Goal: Task Accomplishment & Management: Manage account settings

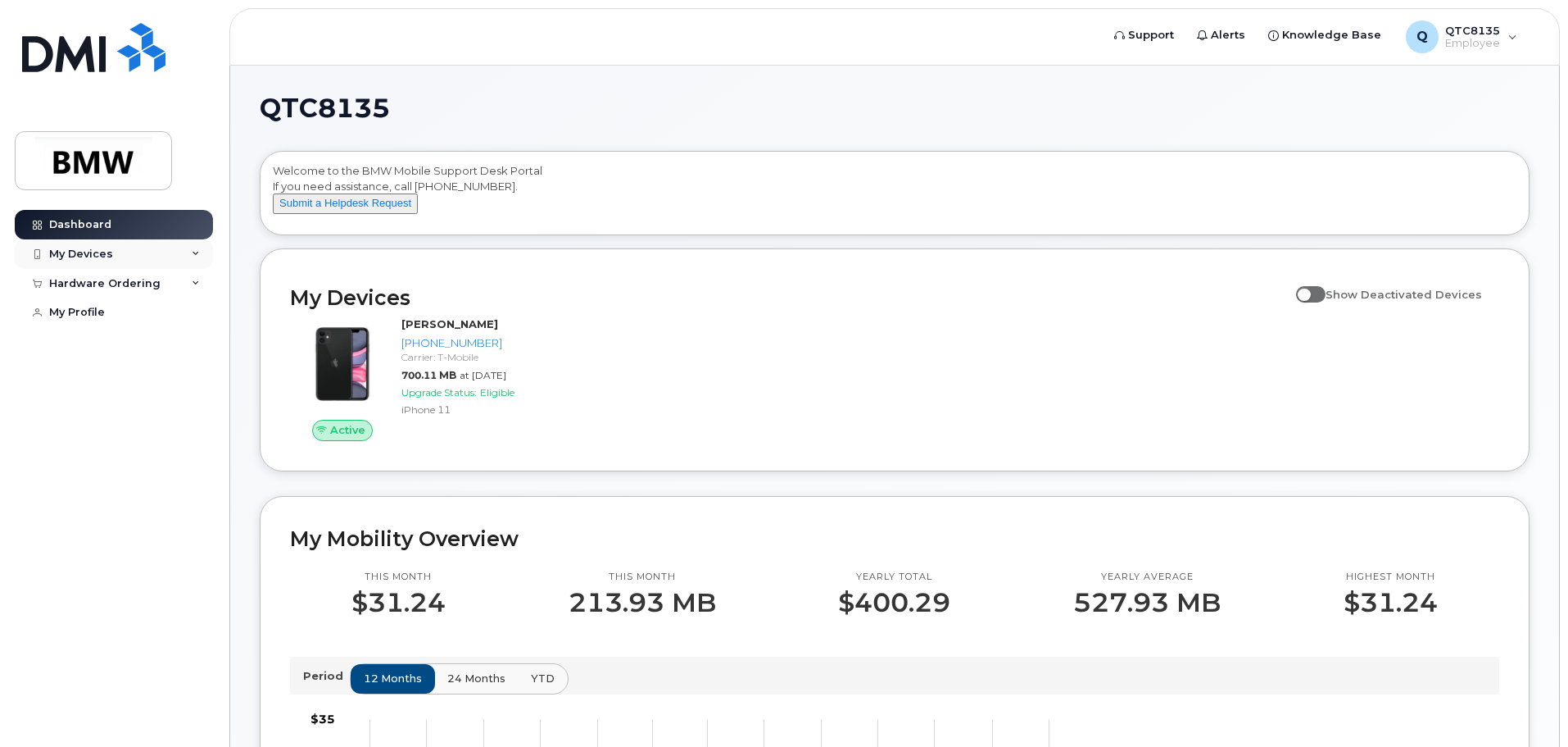
click at [201, 246] on div "My Devices" at bounding box center [113, 254] width 198 height 29
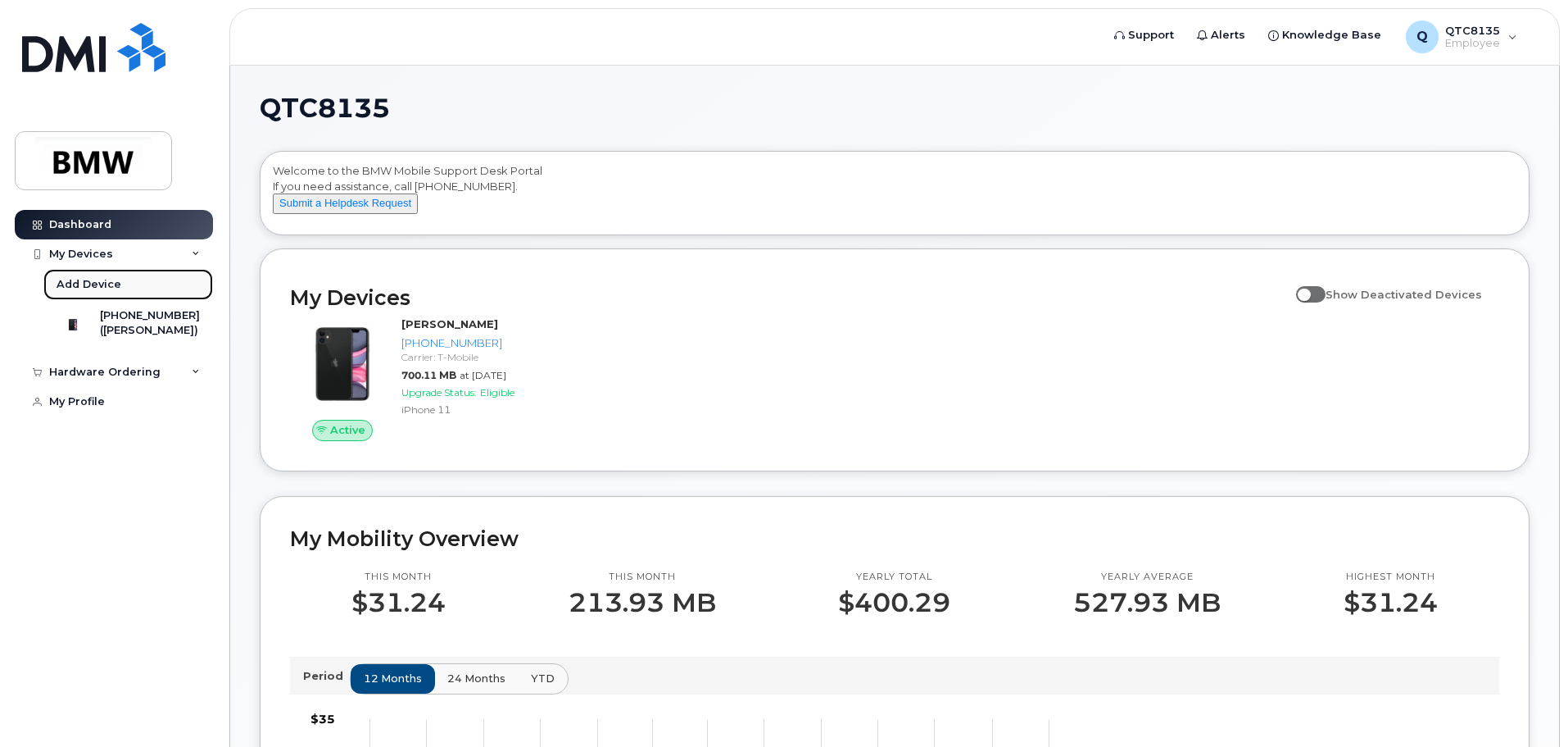
click at [167, 277] on link "Add Device" at bounding box center [128, 285] width 169 height 31
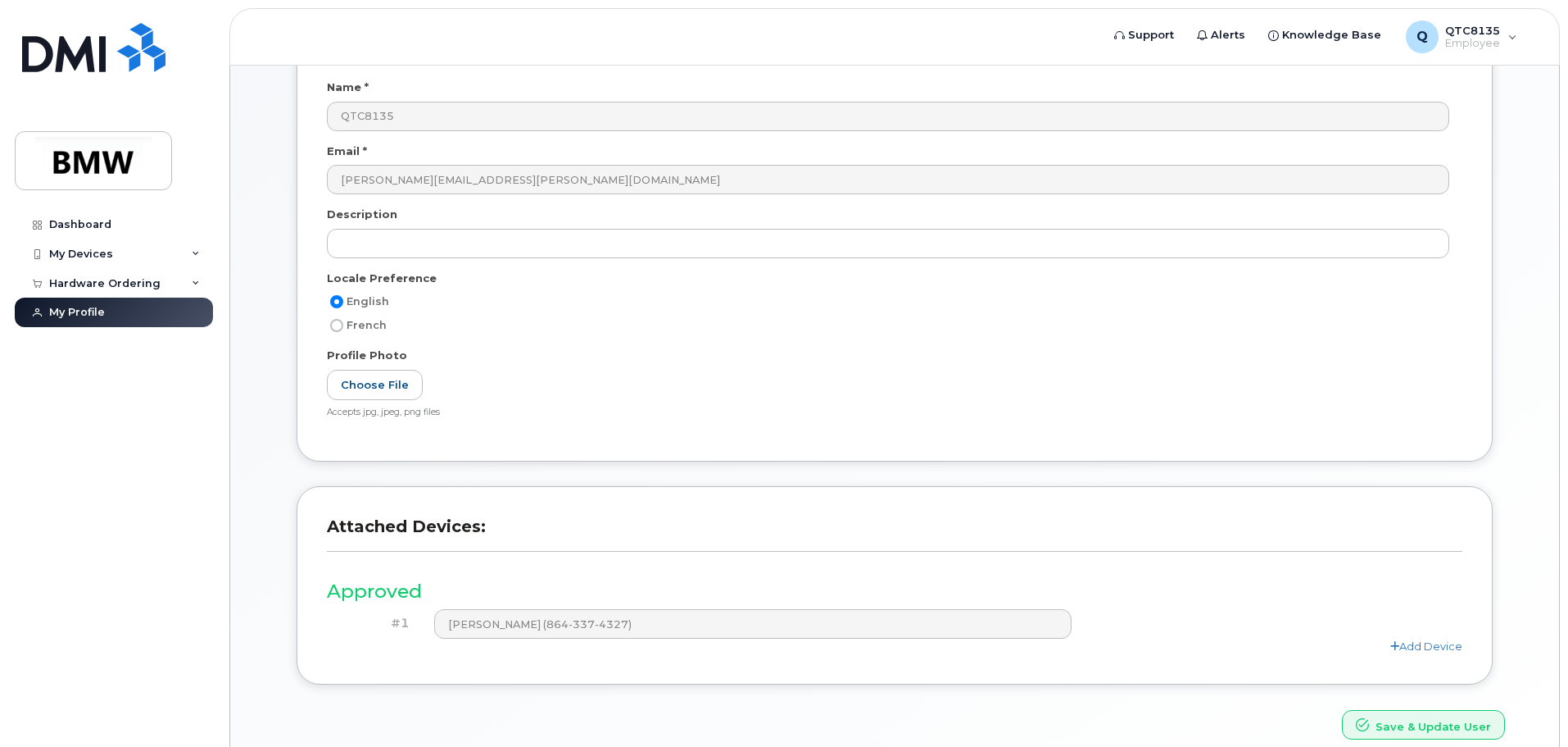
scroll to position [310, 0]
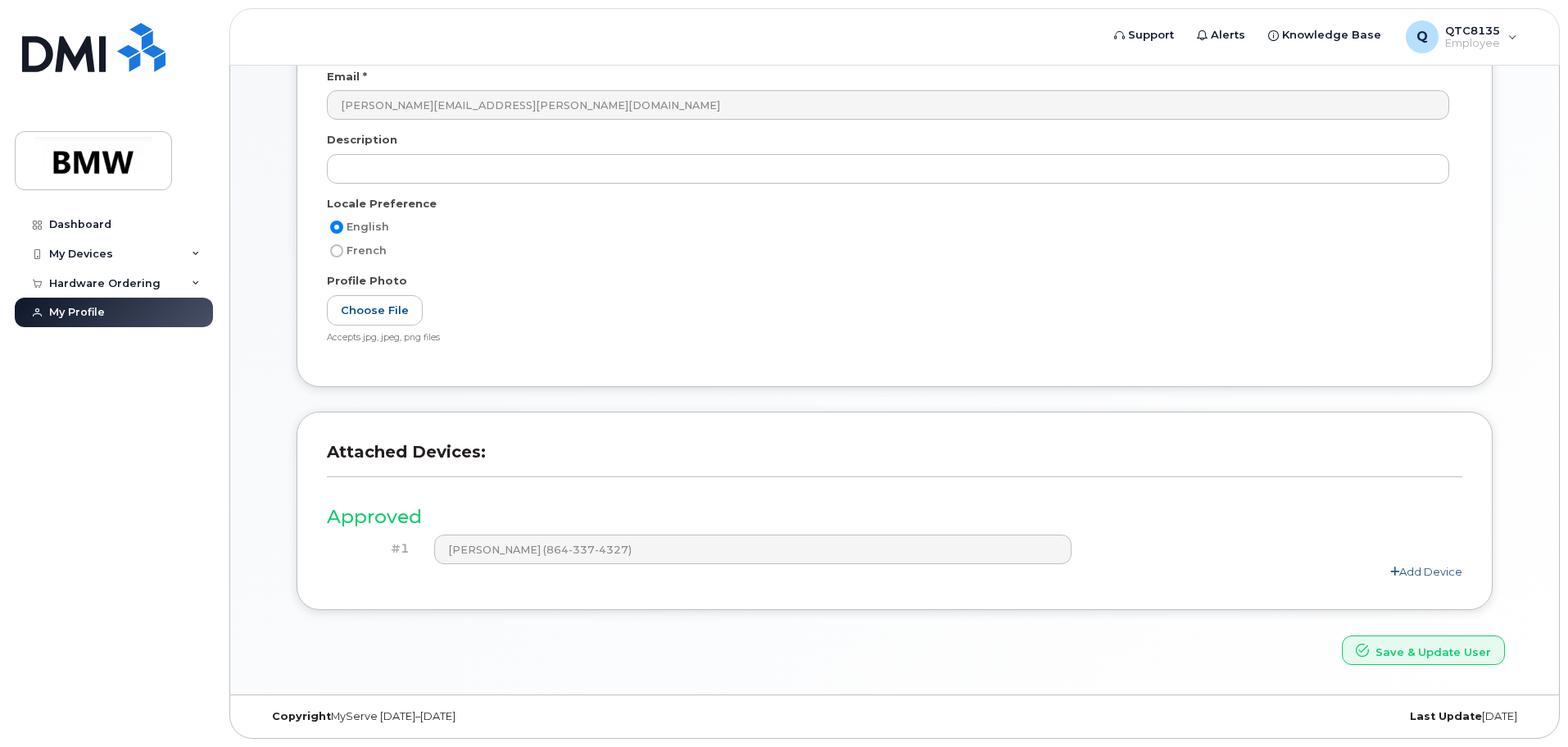
click at [1460, 572] on link "Add Device" at bounding box center [1426, 571] width 72 height 13
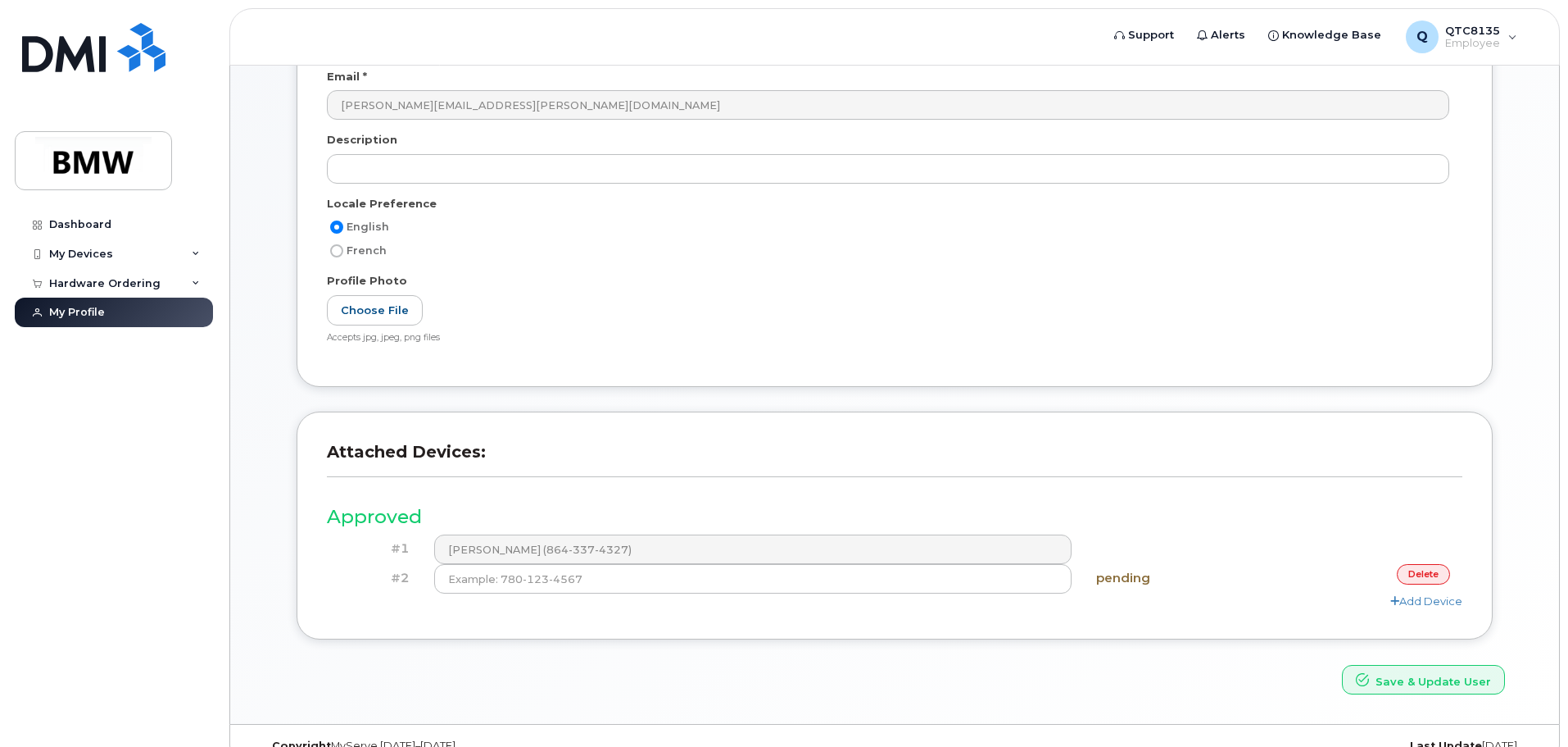
click at [1438, 573] on link "delete" at bounding box center [1424, 574] width 53 height 21
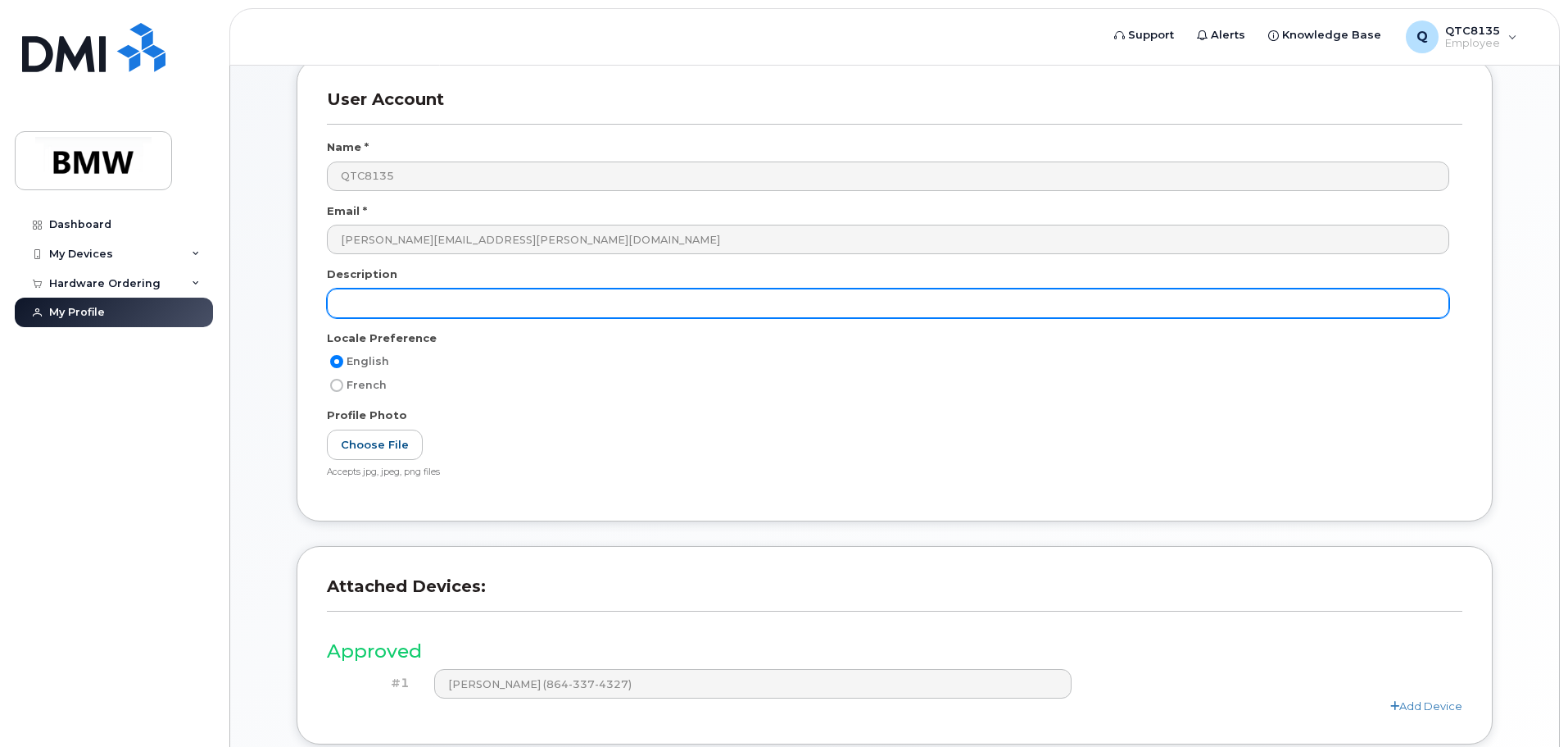
scroll to position [0, 0]
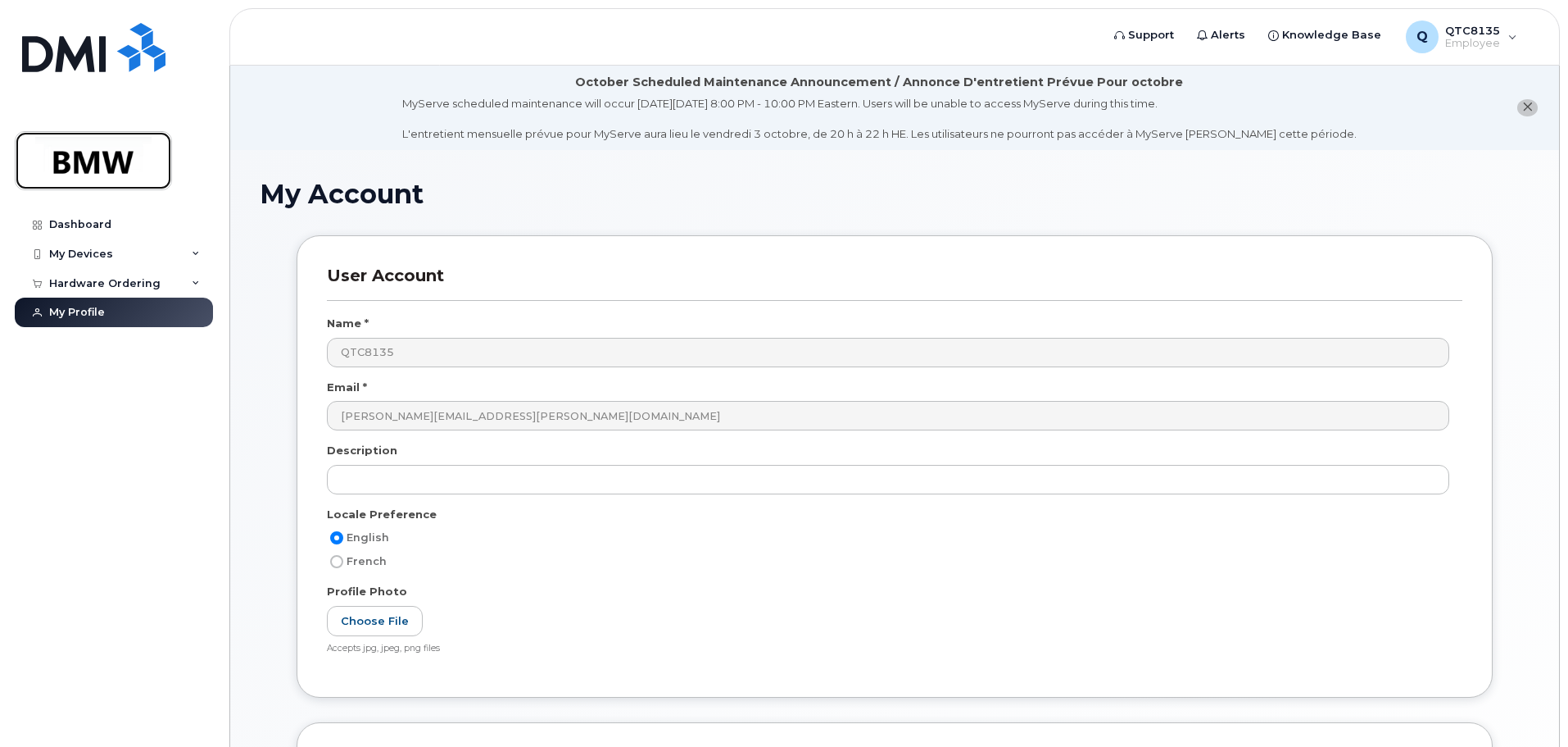
click at [92, 157] on img at bounding box center [93, 160] width 126 height 47
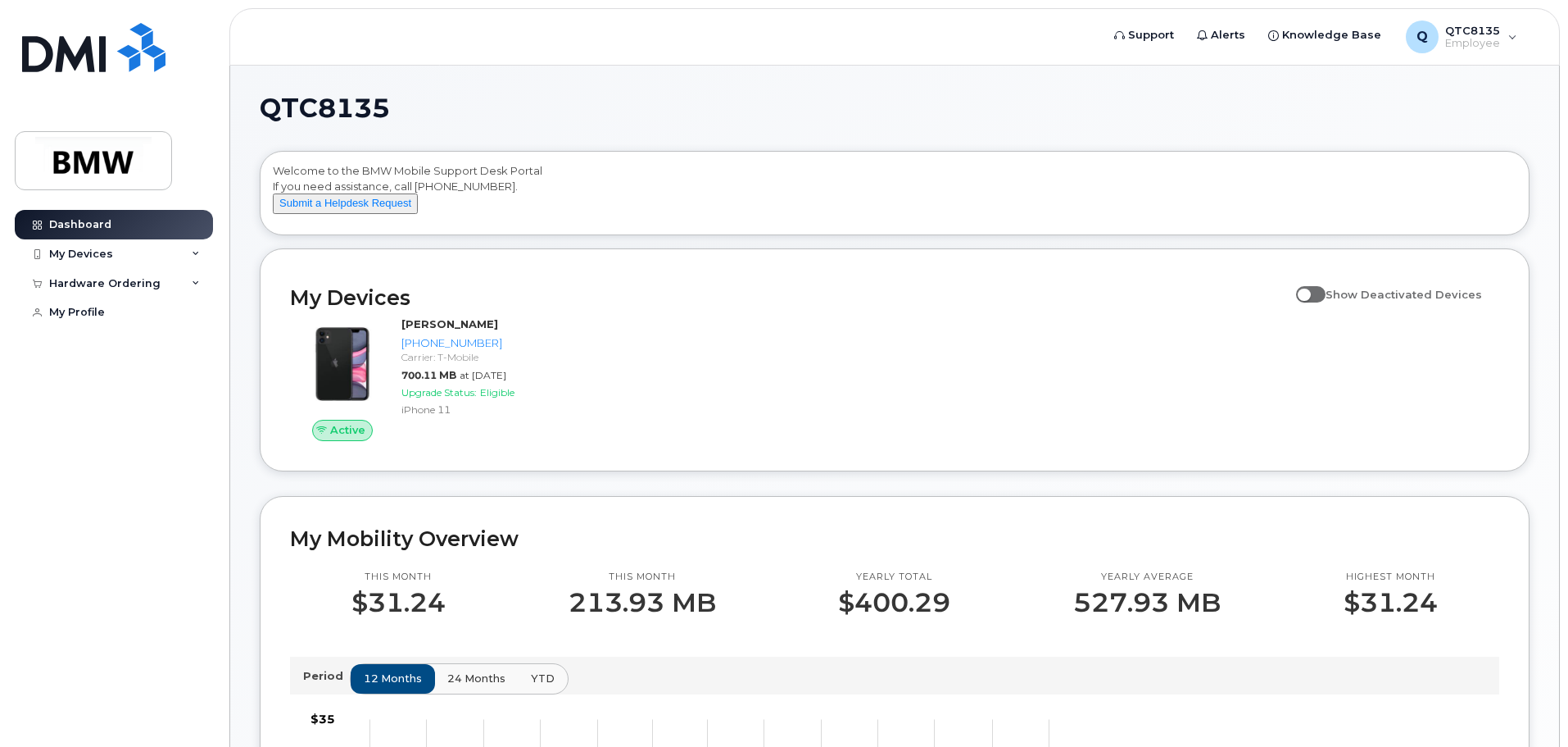
click at [1322, 303] on span at bounding box center [1310, 294] width 29 height 16
click at [1309, 291] on input "Show Deactivated Devices" at bounding box center [1302, 285] width 13 height 13
click at [1322, 303] on span at bounding box center [1310, 294] width 29 height 16
click at [1309, 291] on input "Show Deactivated Devices" at bounding box center [1302, 285] width 13 height 13
checkbox input "false"
